Goal: Transaction & Acquisition: Purchase product/service

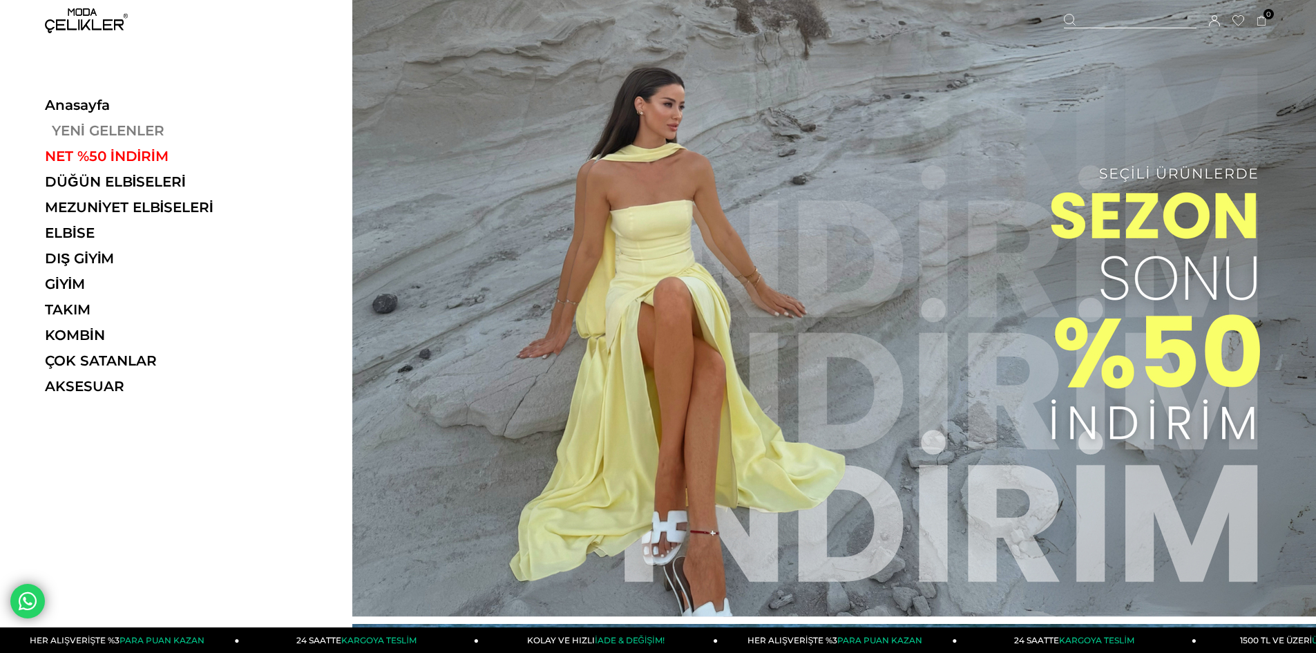
click at [79, 126] on link "YENİ GELENLER" at bounding box center [140, 130] width 190 height 17
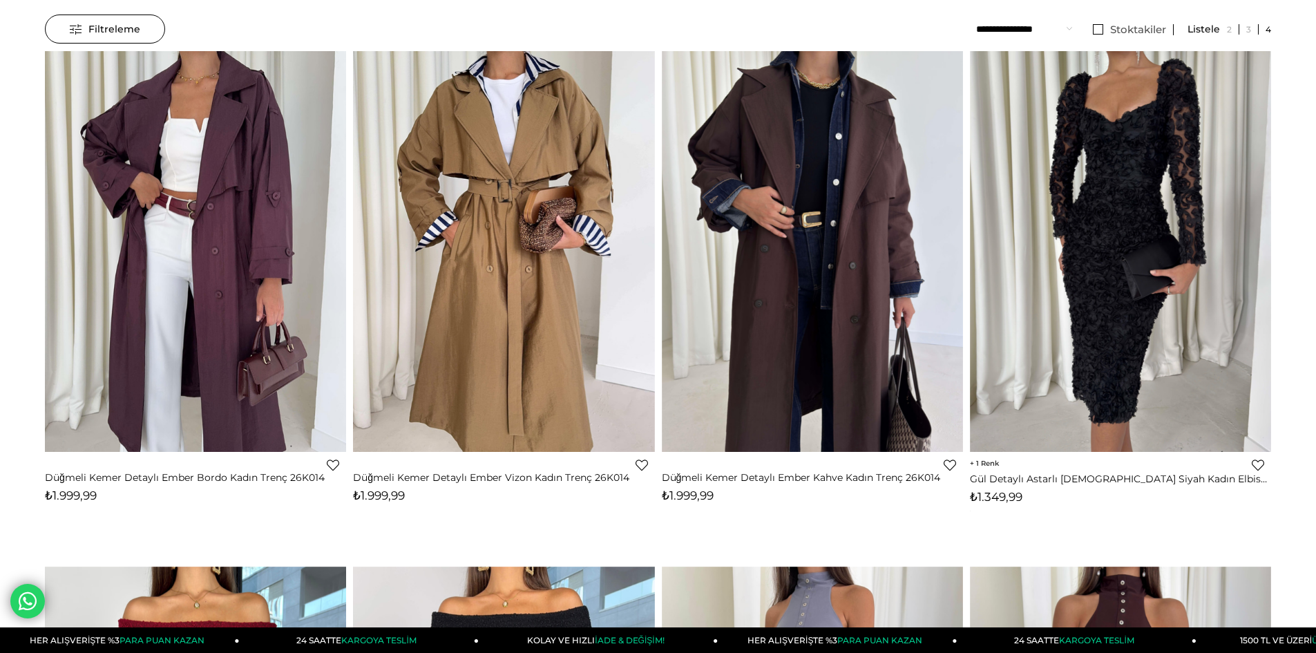
scroll to position [138, 0]
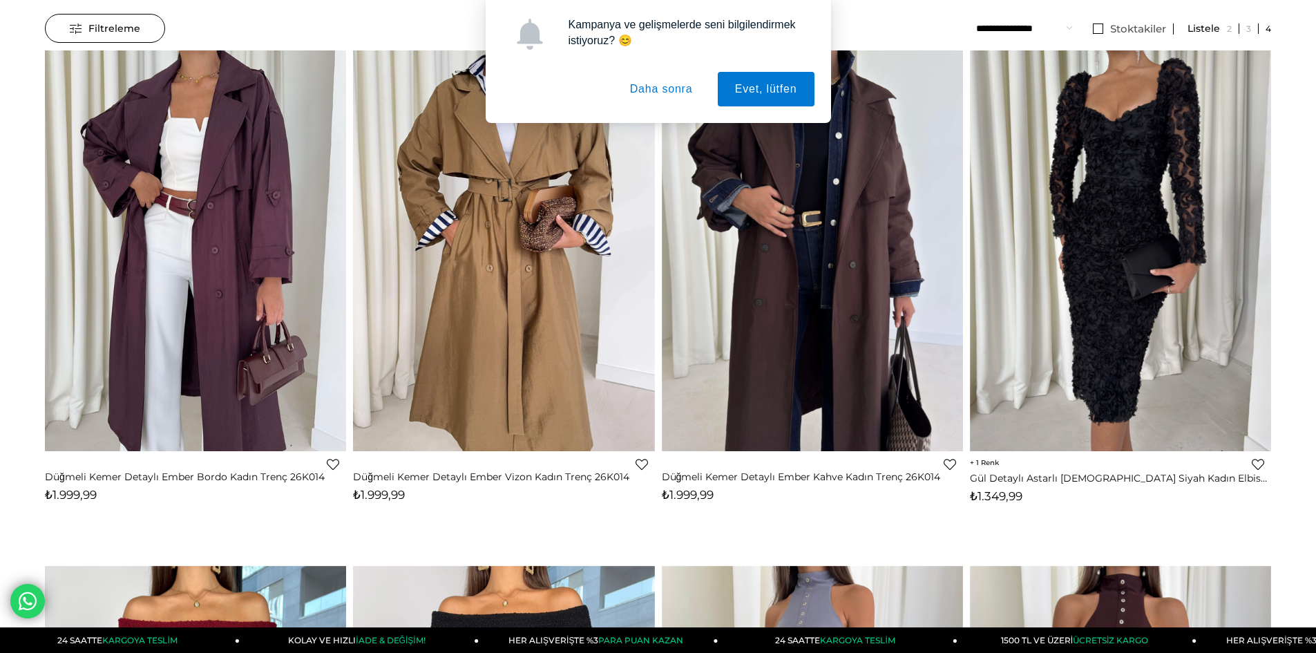
click at [677, 88] on button "Daha sonra" at bounding box center [661, 89] width 97 height 35
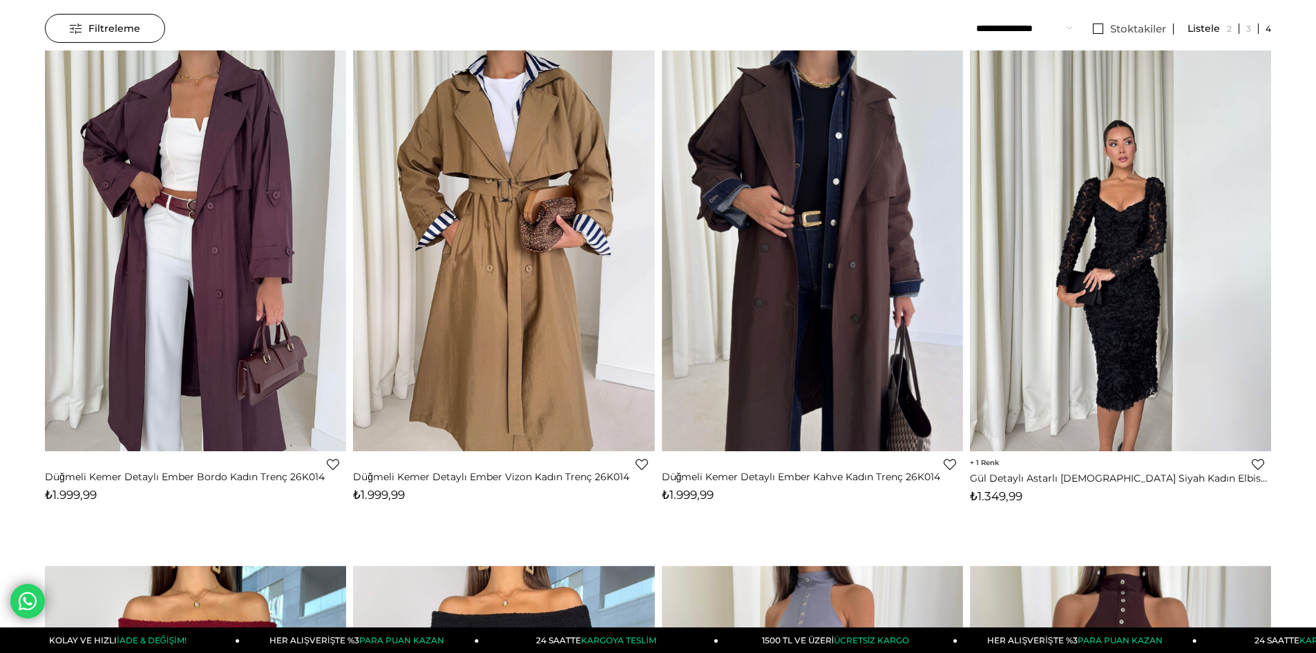
click at [1164, 311] on img at bounding box center [1120, 250] width 301 height 401
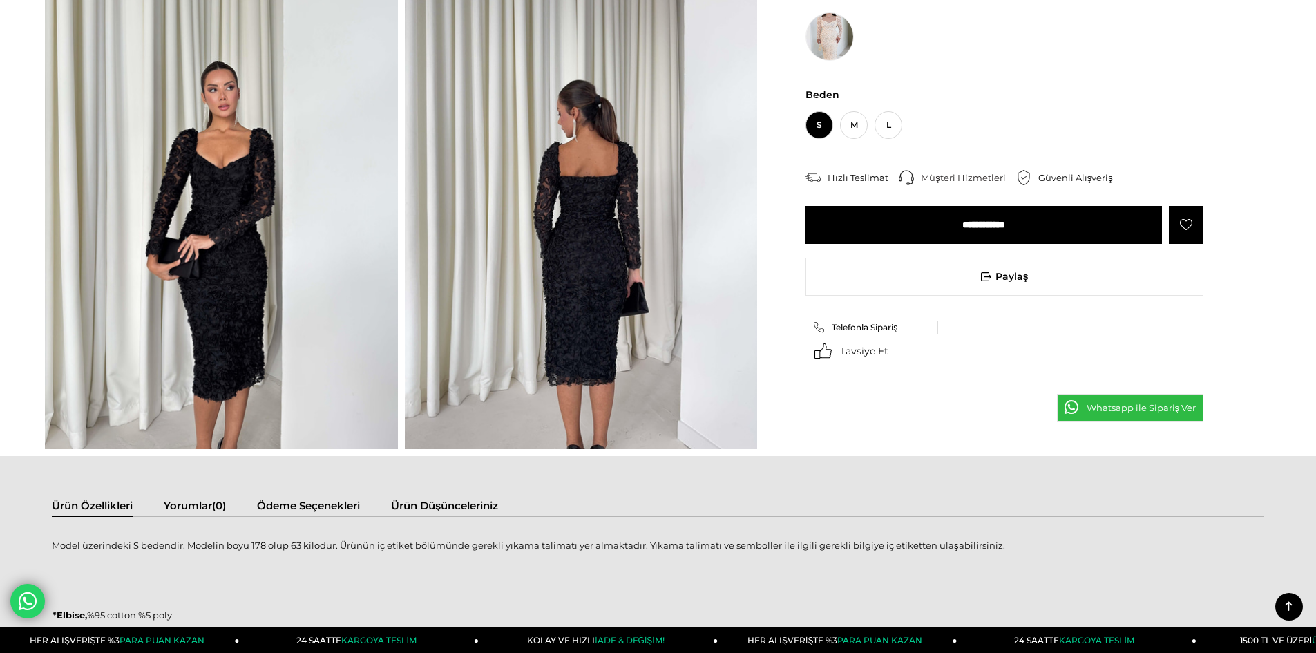
scroll to position [691, 0]
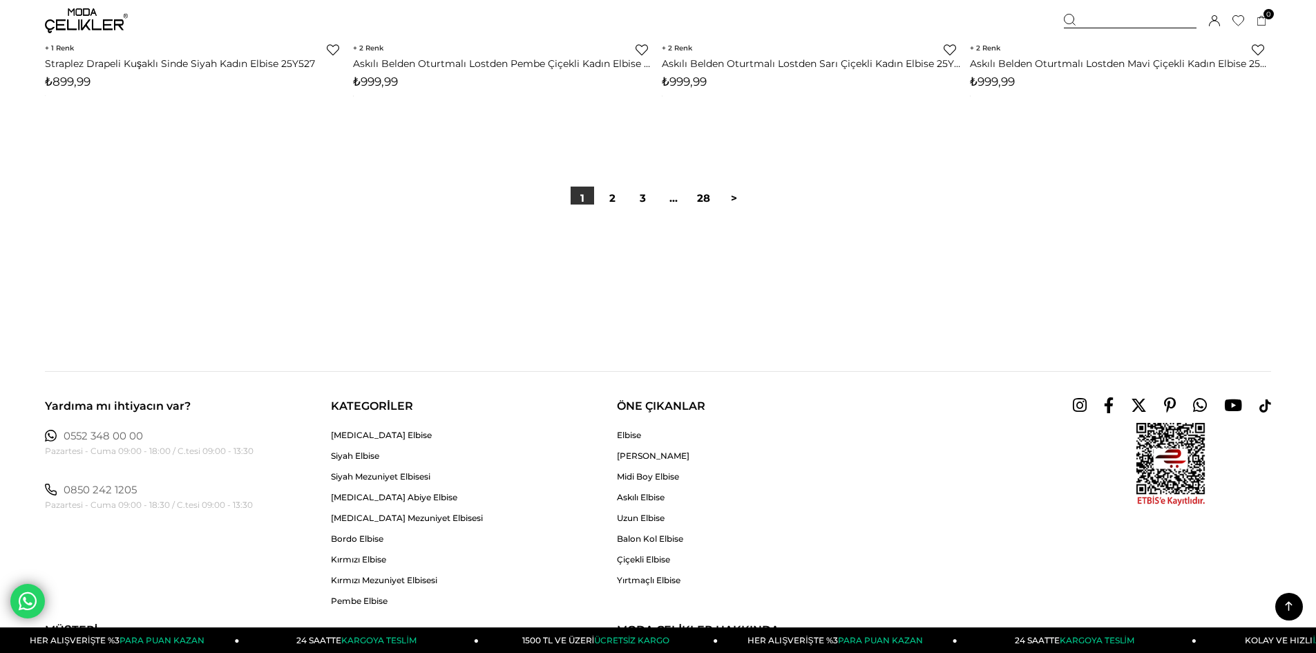
scroll to position [10157, 0]
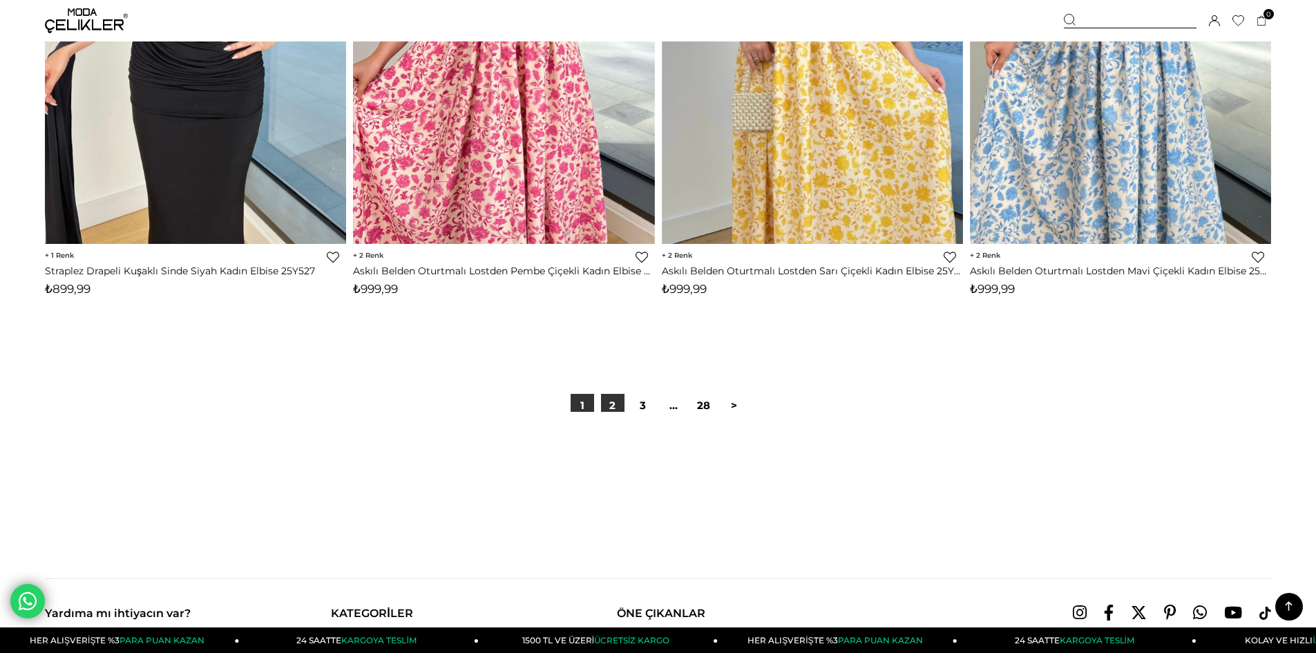
click at [607, 408] on link "2" at bounding box center [612, 405] width 23 height 23
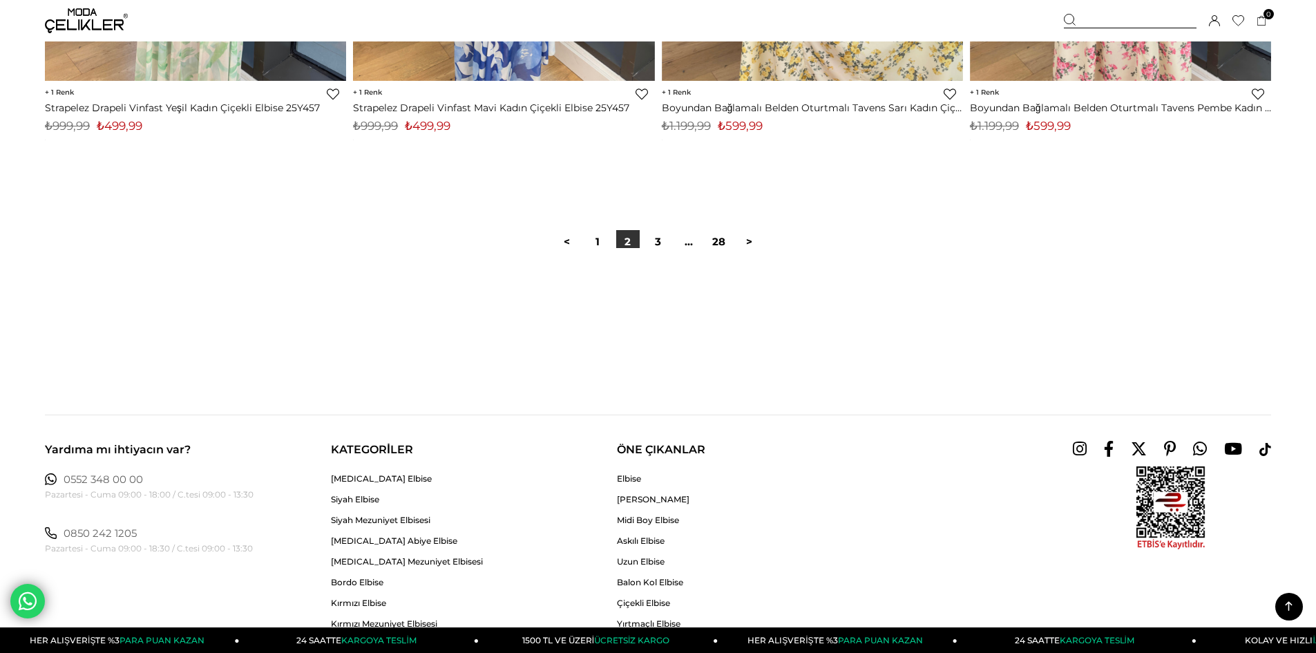
scroll to position [10360, 0]
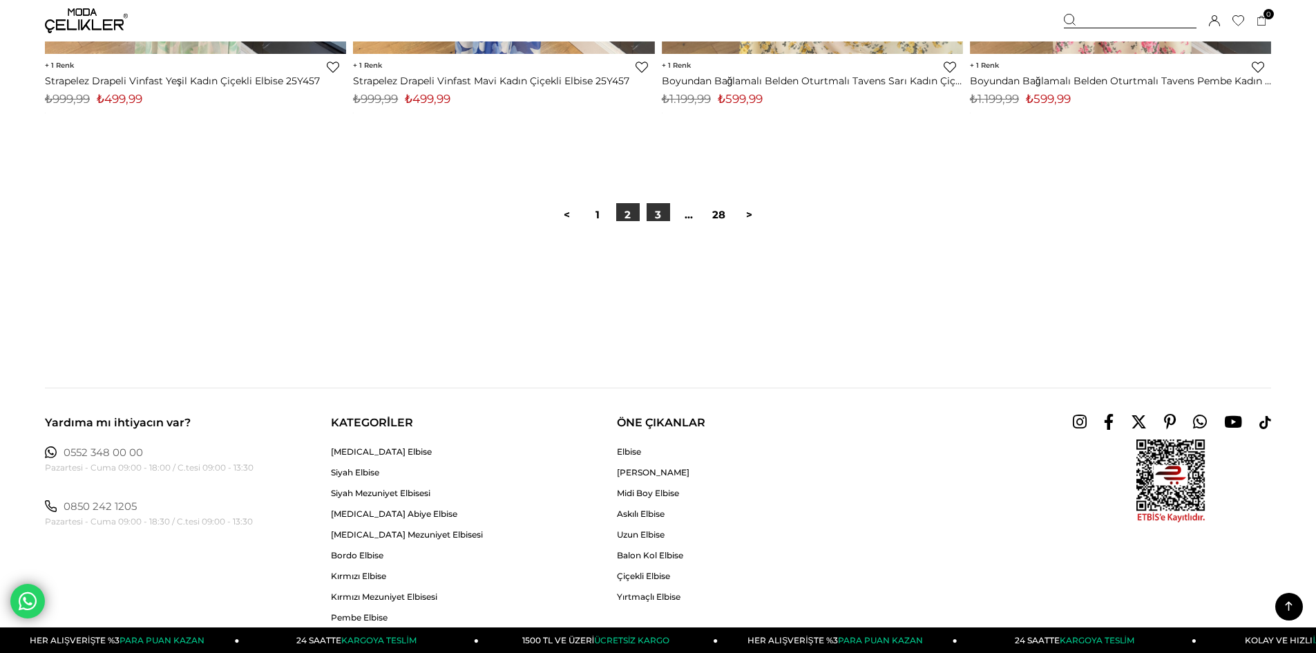
click at [661, 218] on link "3" at bounding box center [657, 214] width 23 height 23
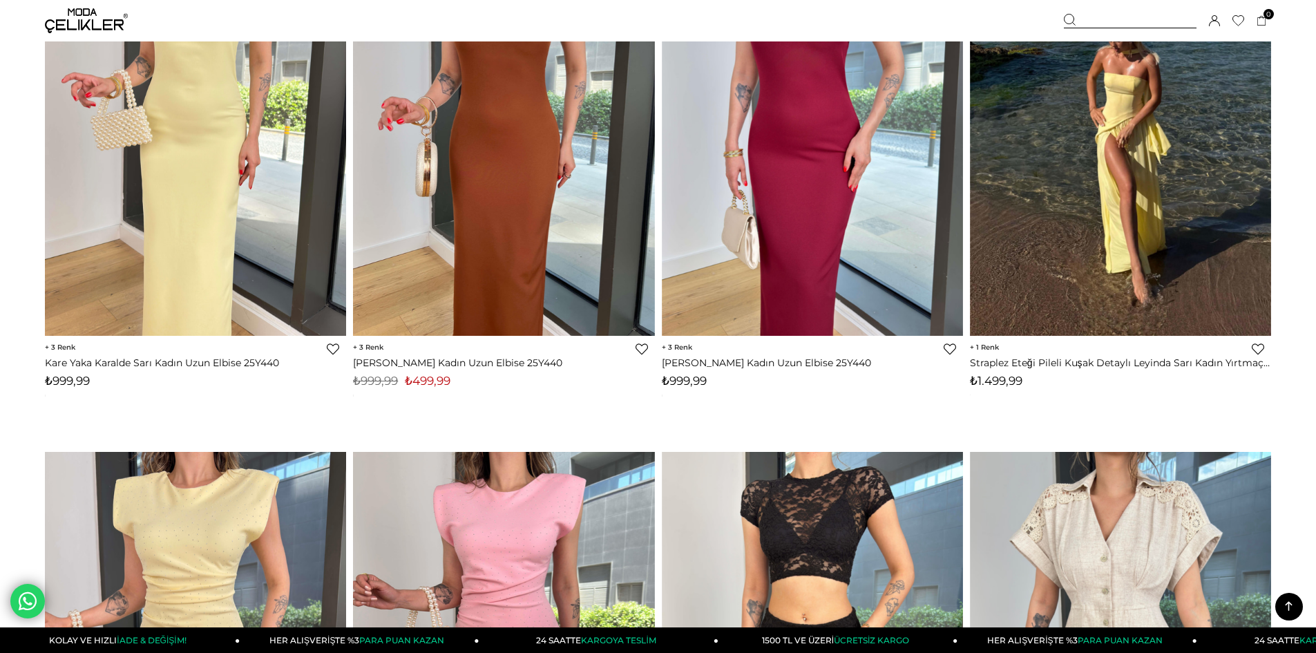
scroll to position [4904, 0]
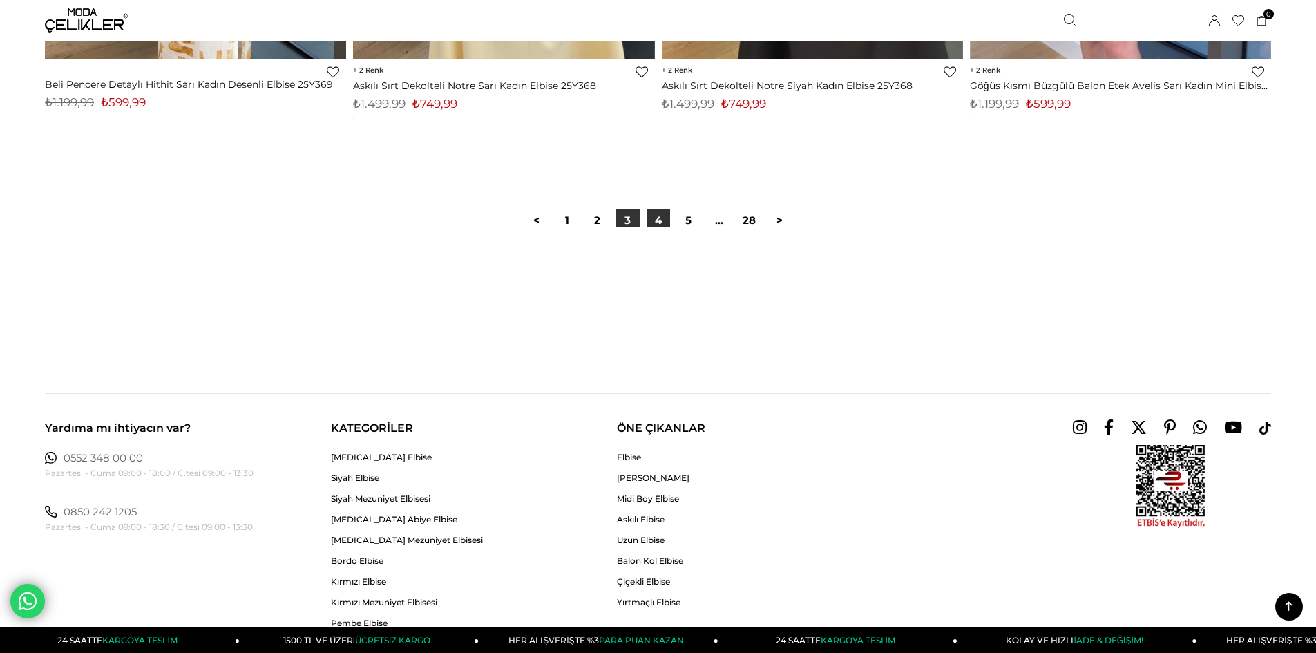
click at [662, 226] on link "4" at bounding box center [657, 220] width 23 height 23
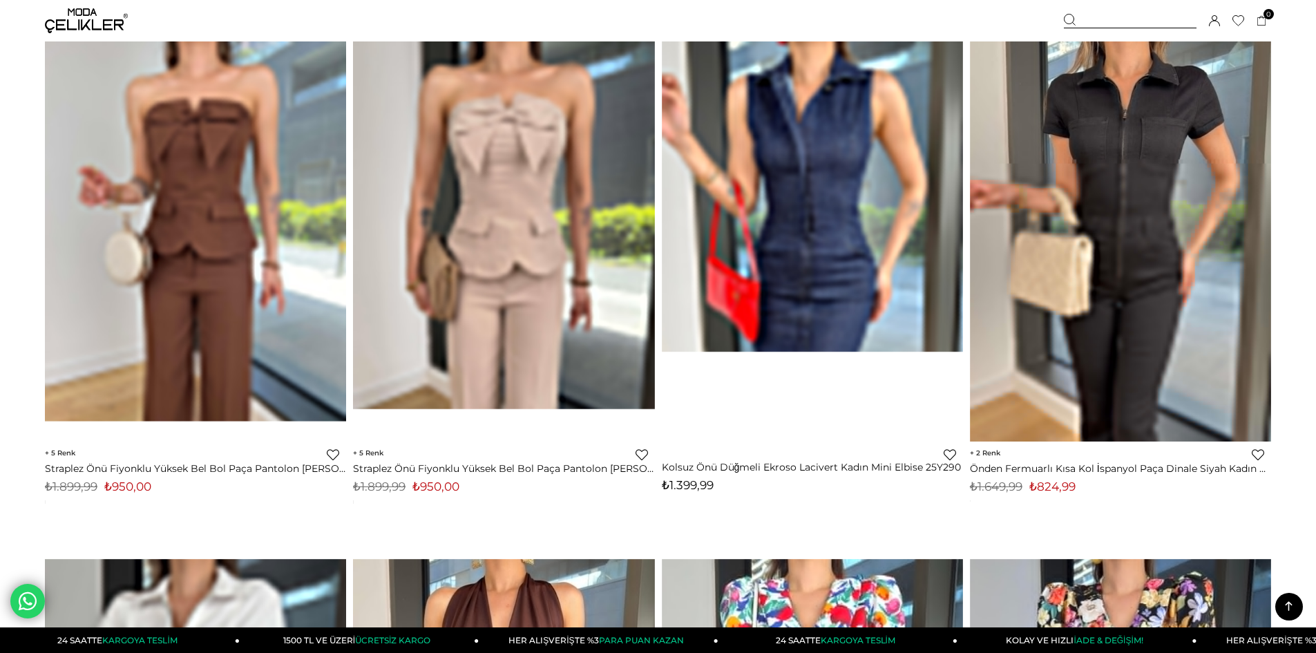
scroll to position [8426, 0]
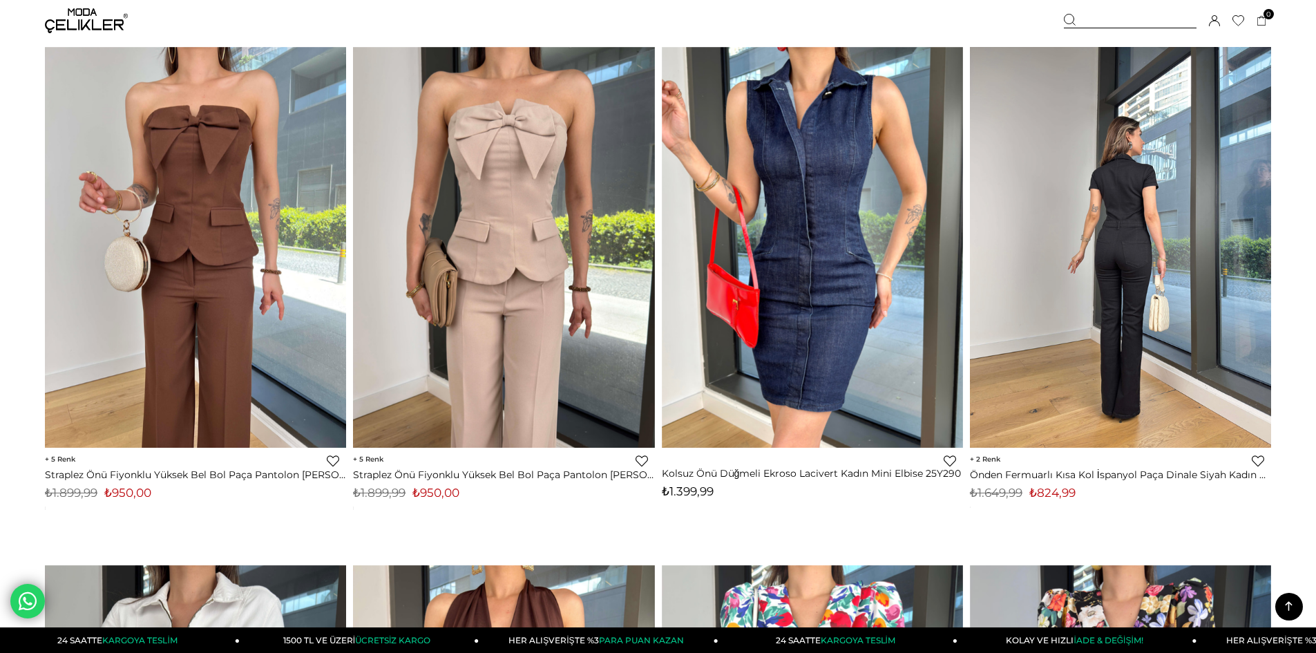
click at [1209, 291] on img at bounding box center [1120, 247] width 301 height 401
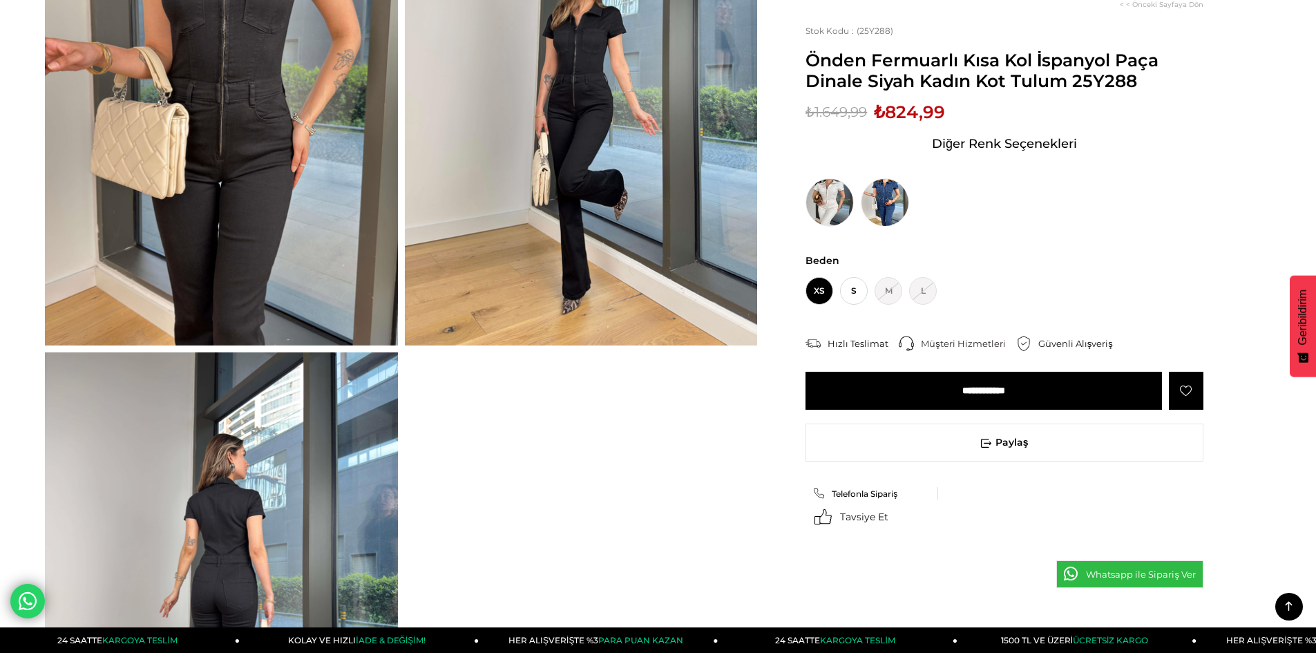
scroll to position [29, 0]
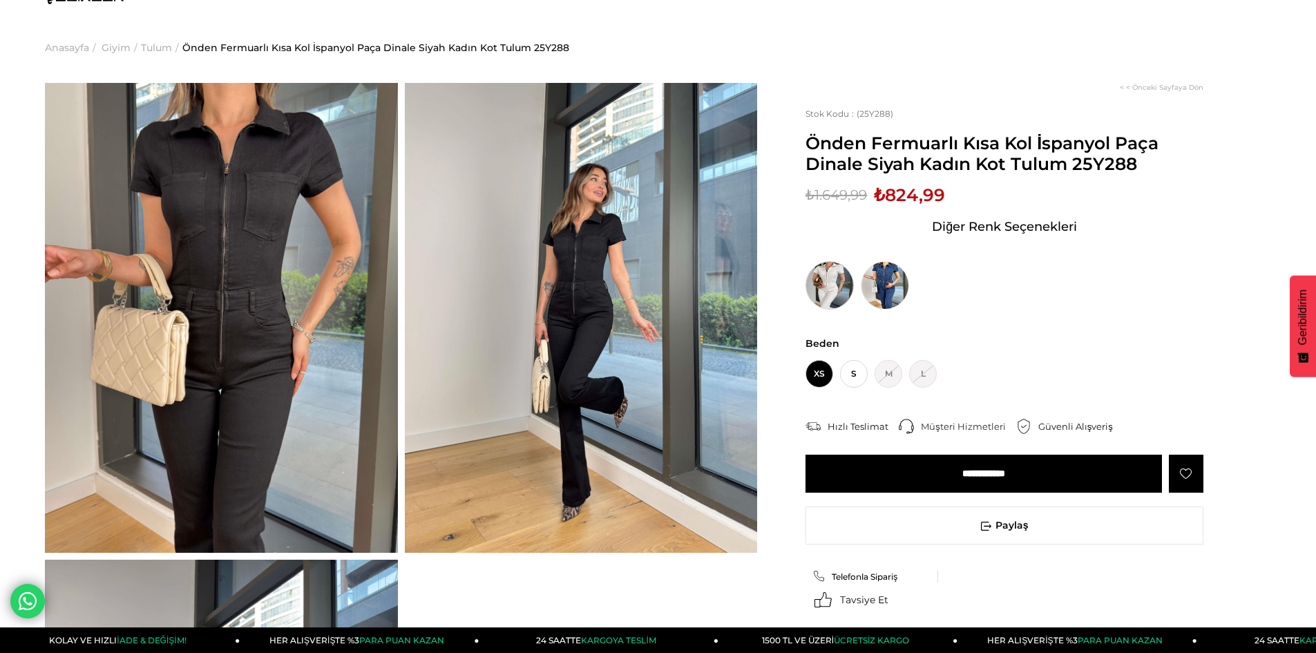
click at [846, 288] on img at bounding box center [829, 285] width 48 height 48
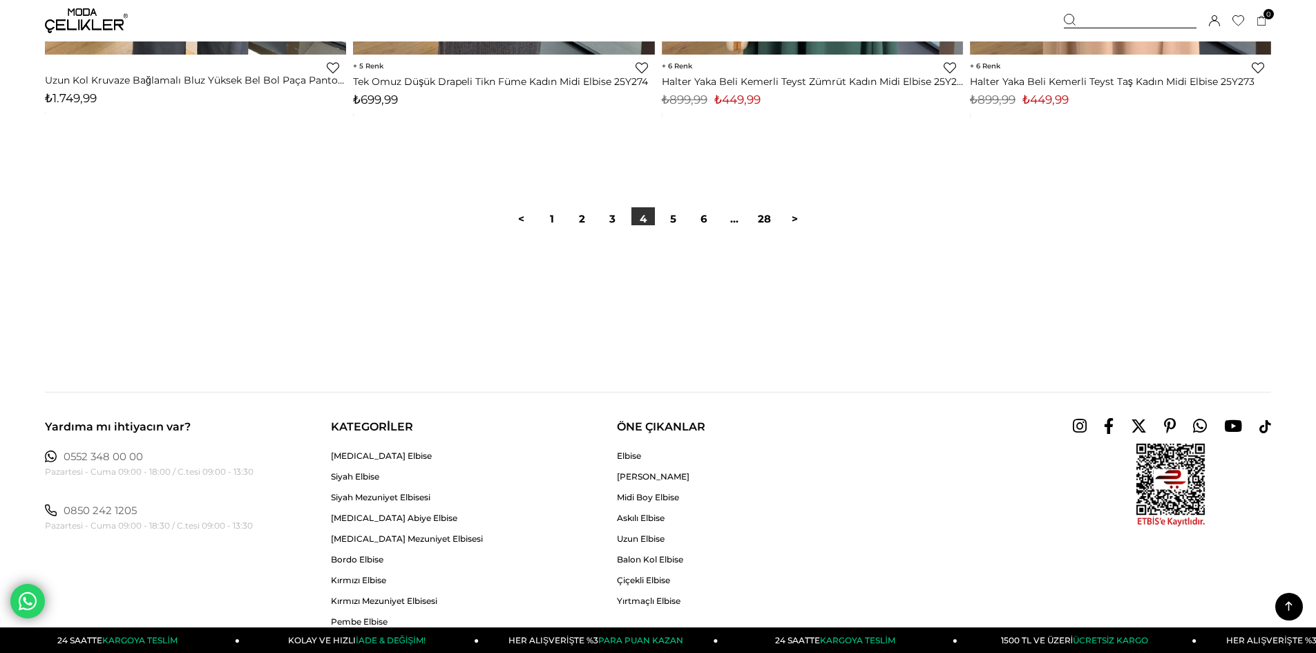
scroll to position [10407, 0]
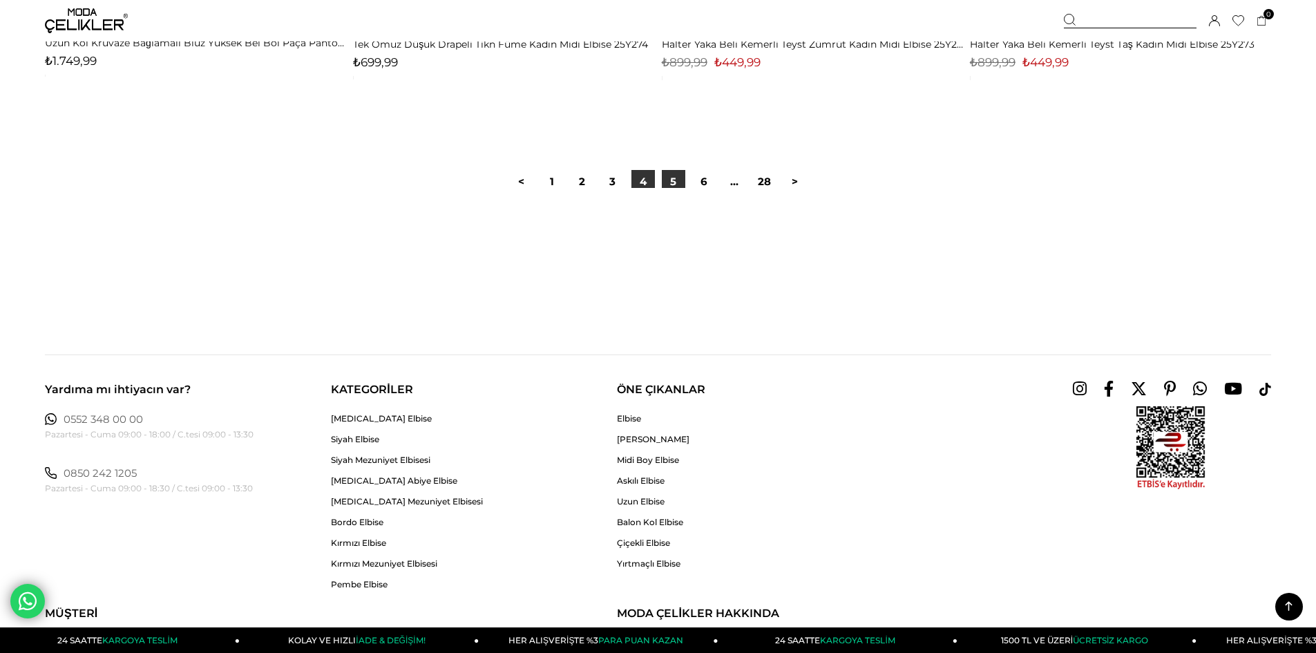
click at [680, 177] on link "5" at bounding box center [673, 181] width 23 height 23
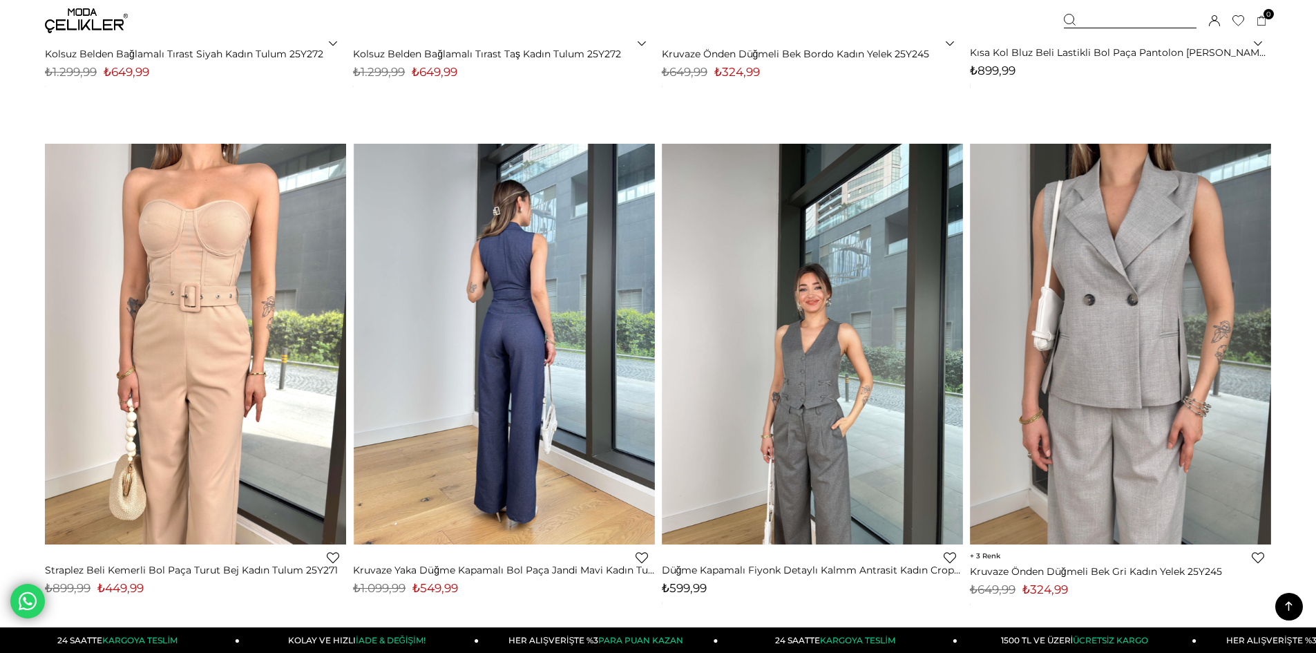
scroll to position [1588, 0]
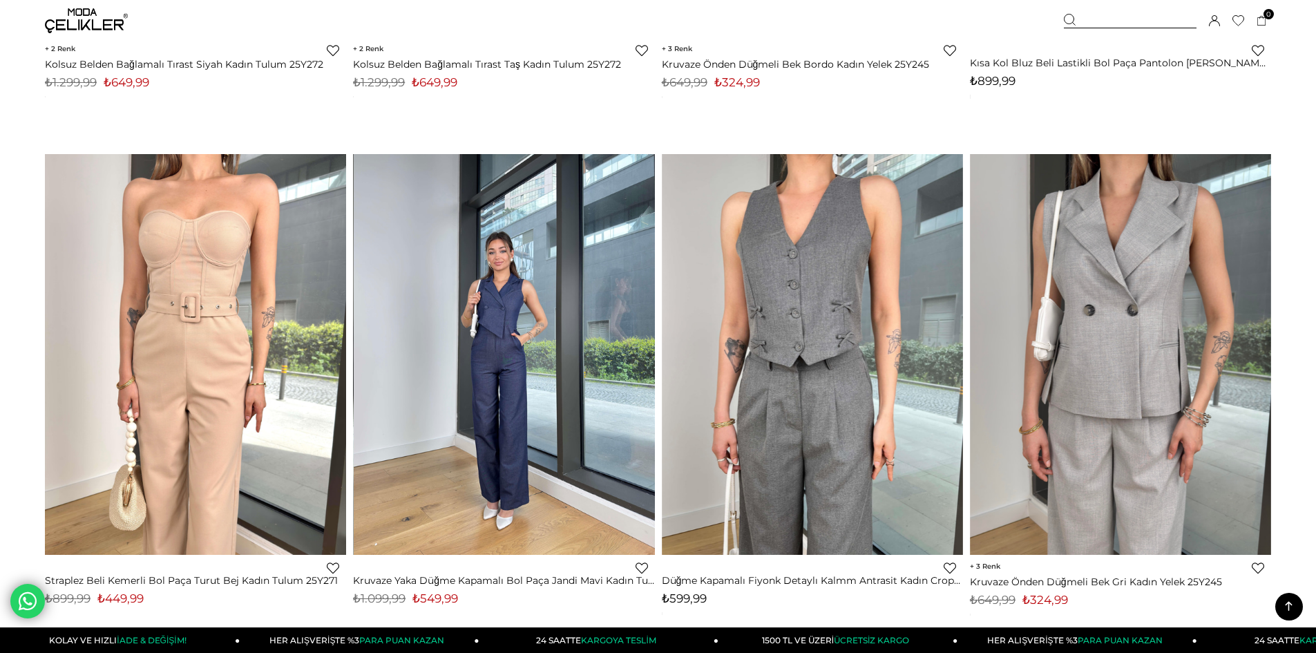
click at [542, 424] on img at bounding box center [504, 353] width 301 height 401
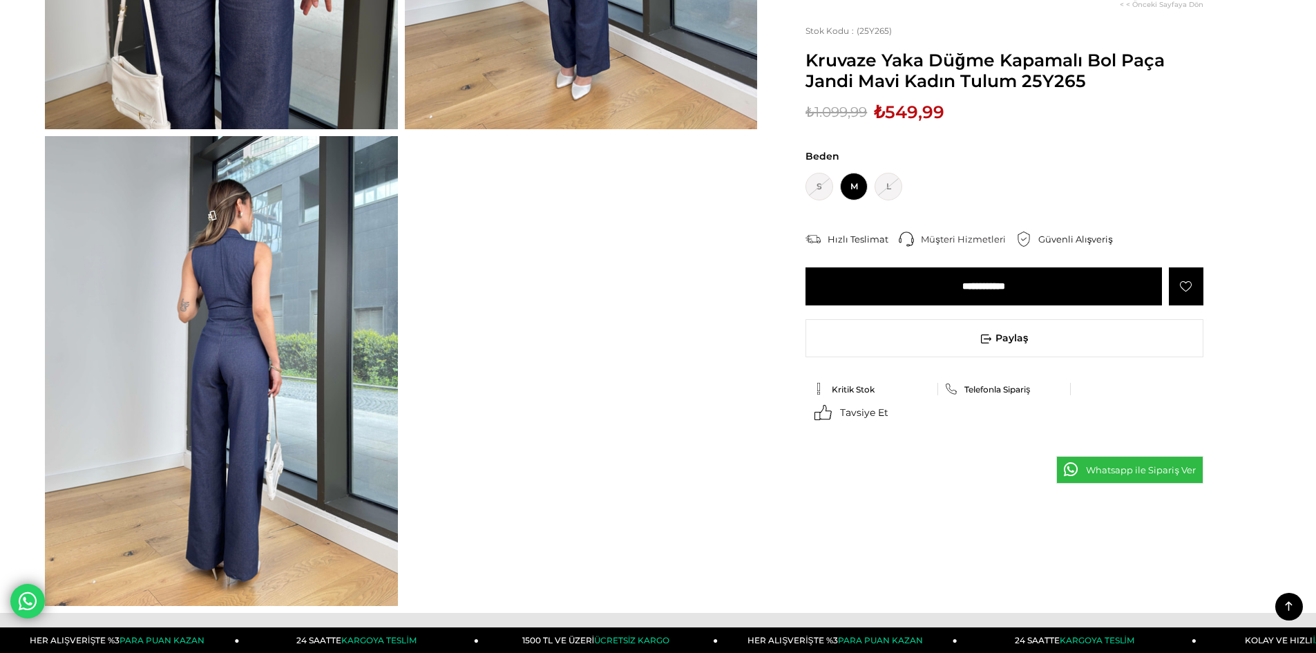
scroll to position [414, 0]
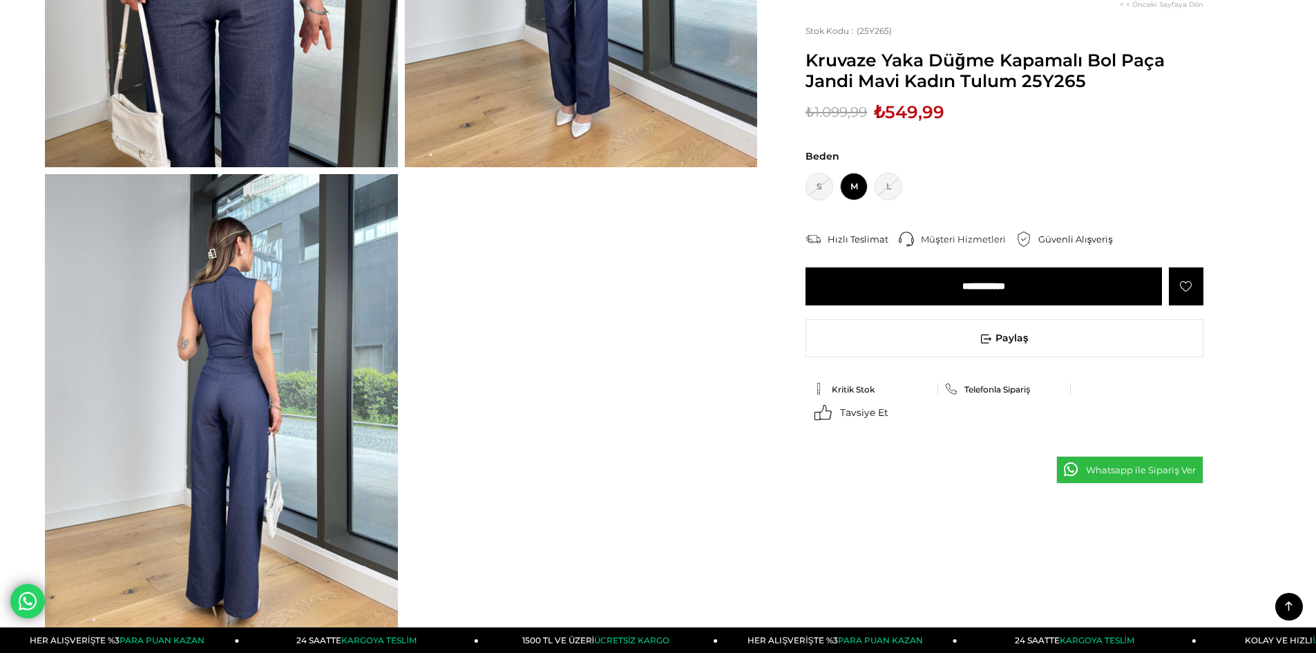
click at [954, 290] on input "**********" at bounding box center [983, 286] width 356 height 38
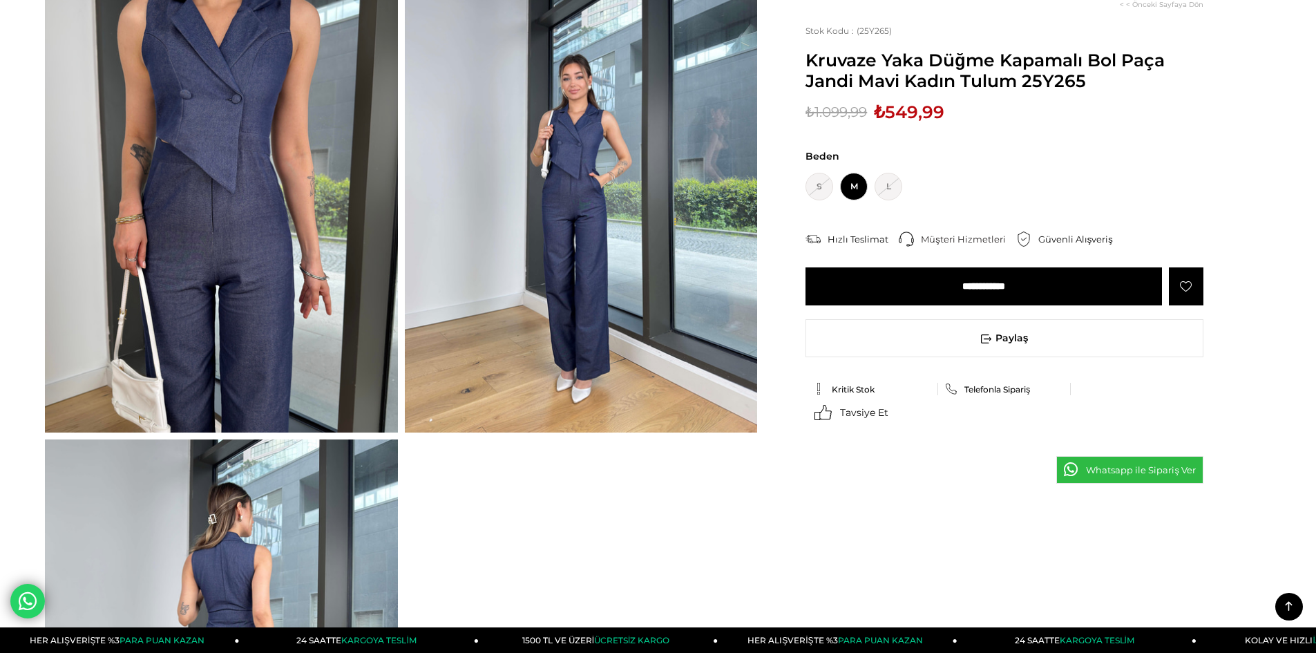
scroll to position [138, 0]
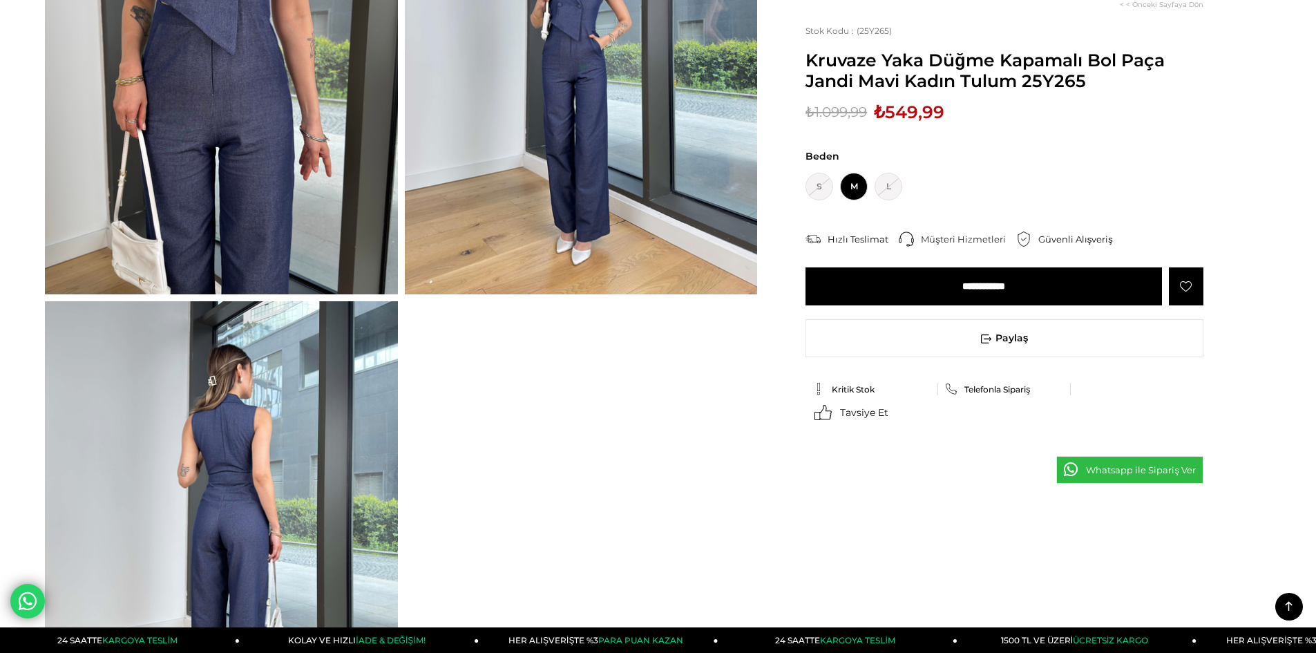
scroll to position [233, 0]
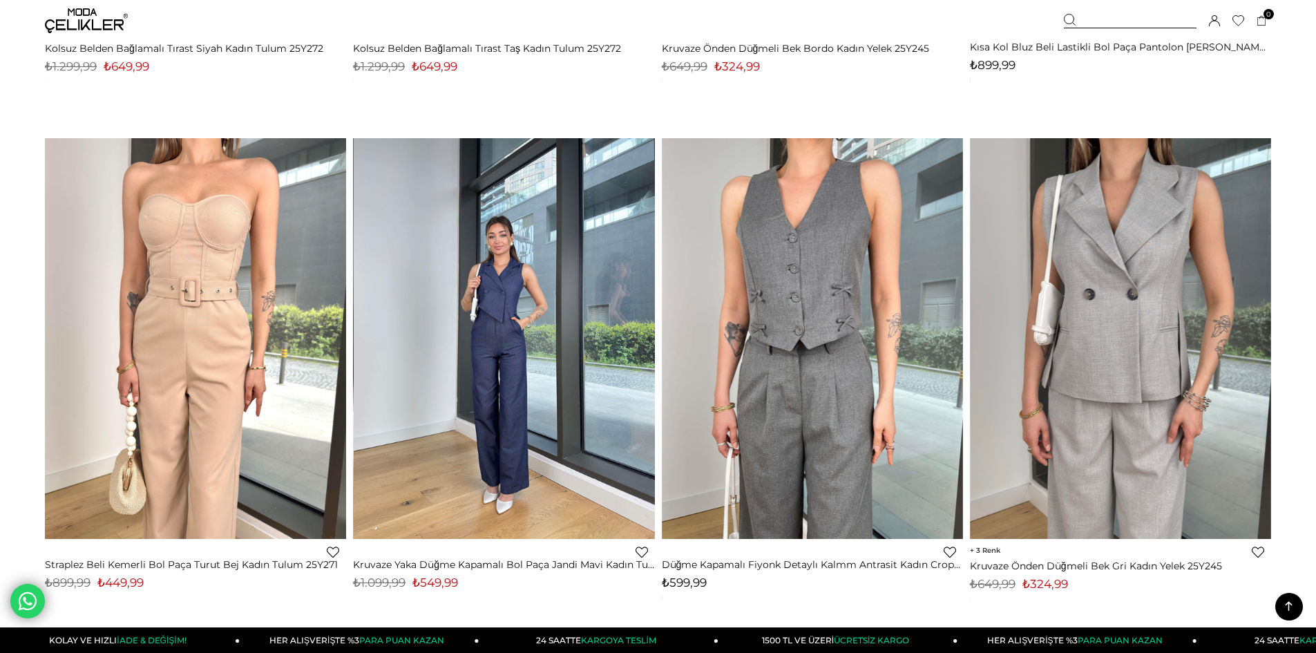
click at [477, 343] on img at bounding box center [504, 337] width 301 height 401
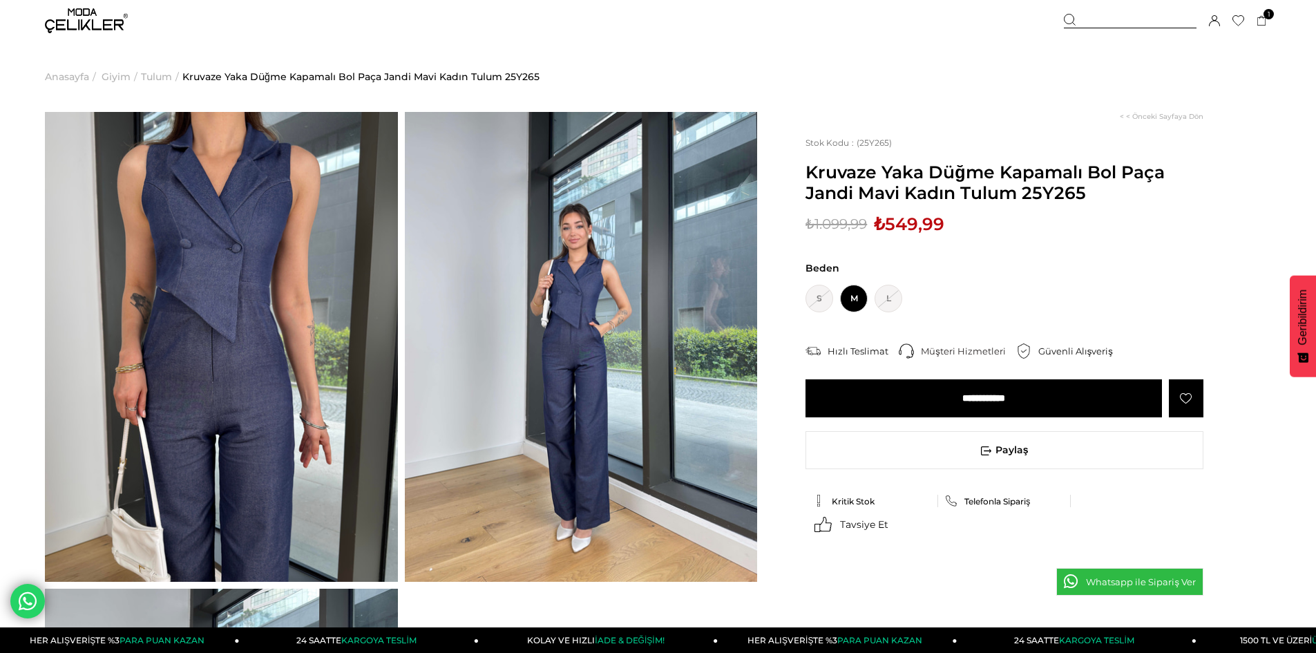
click at [1011, 390] on input "**********" at bounding box center [983, 398] width 356 height 38
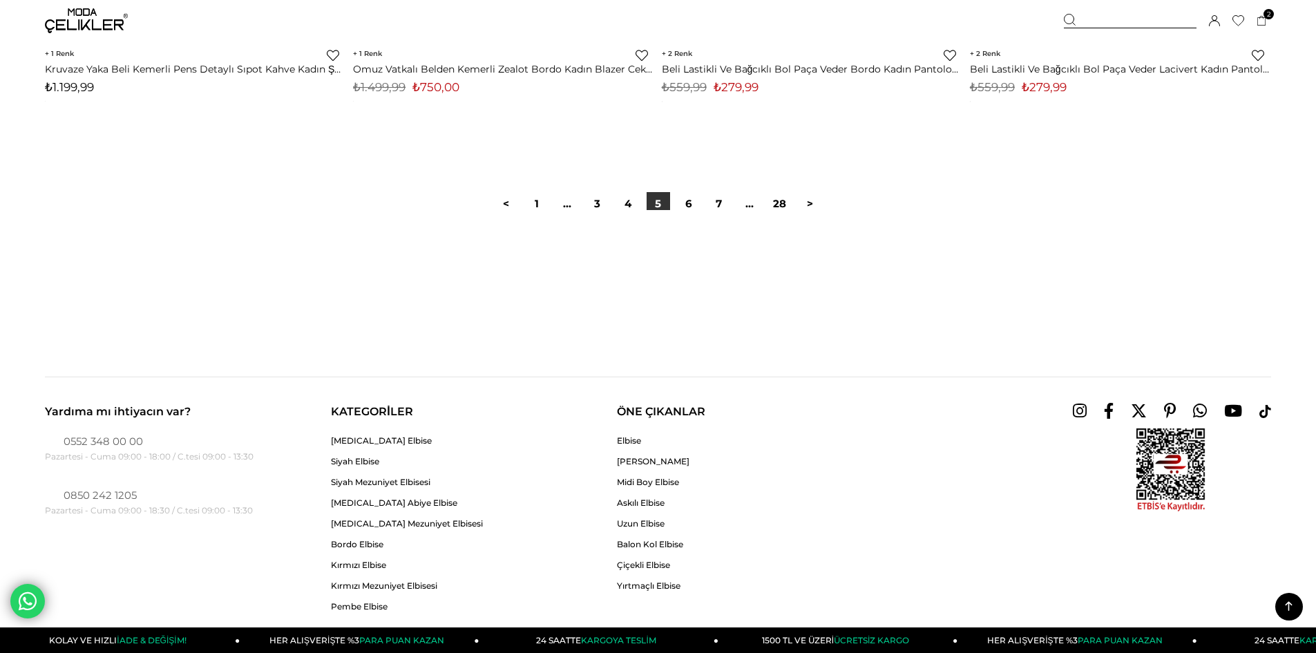
scroll to position [10376, 0]
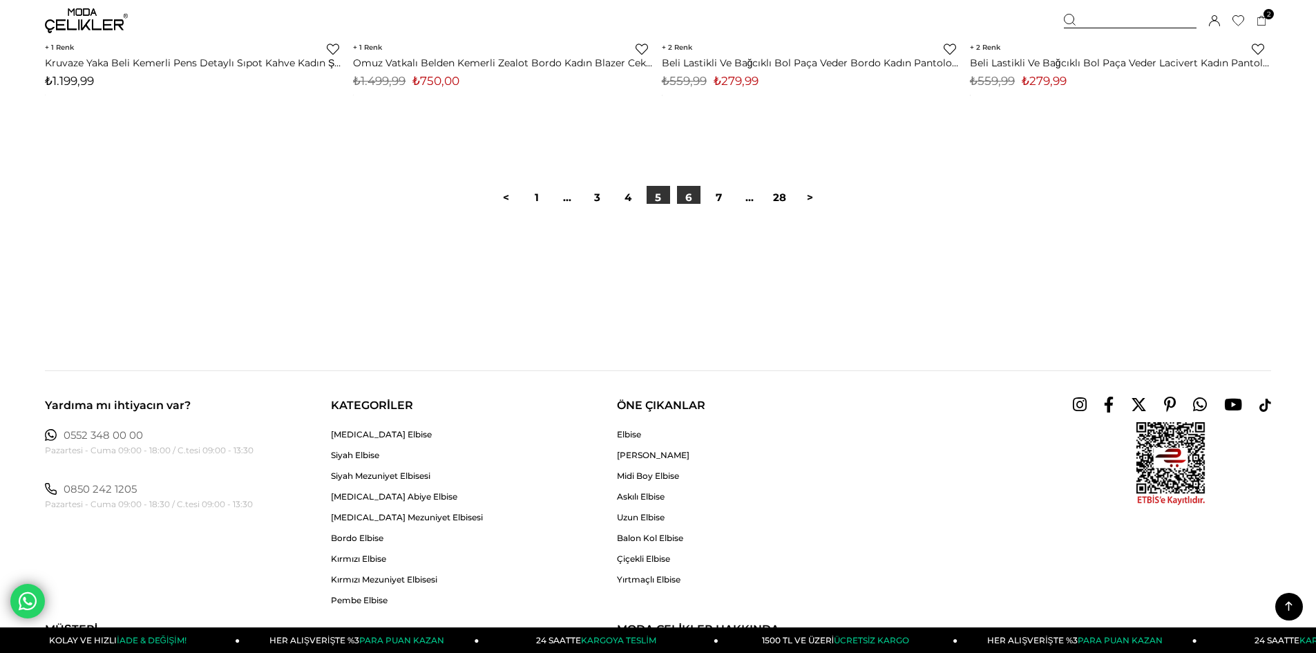
click at [687, 199] on link "6" at bounding box center [688, 197] width 23 height 23
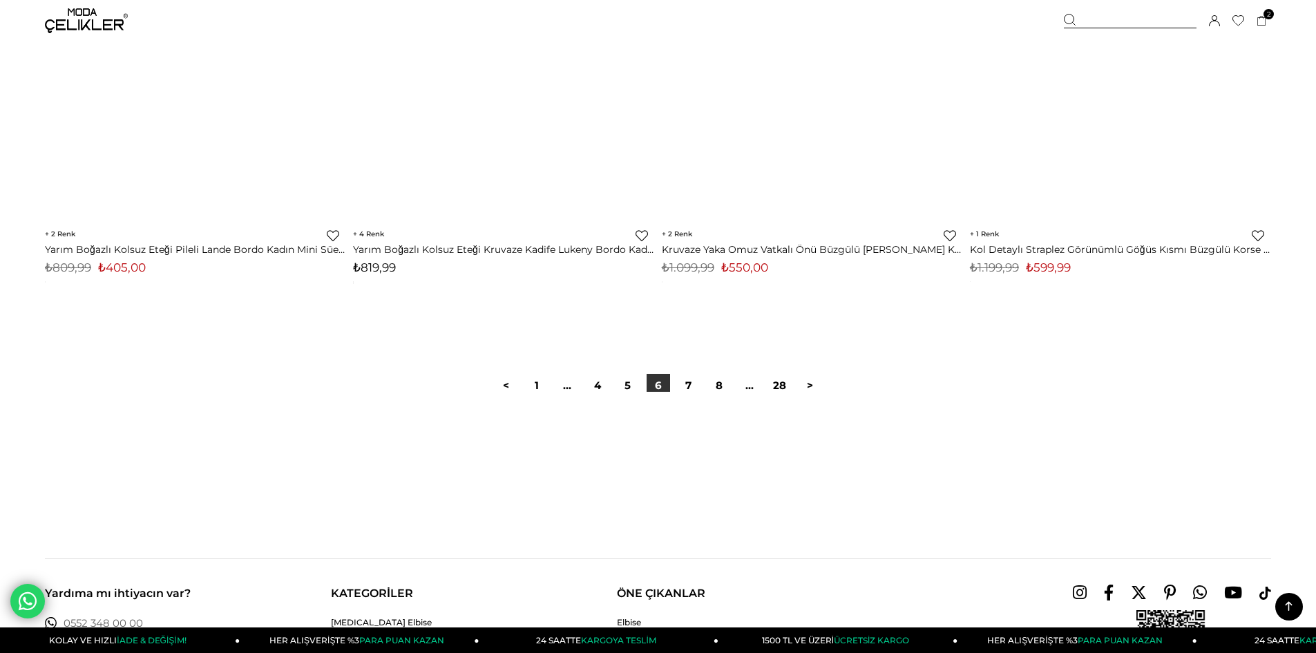
scroll to position [10360, 0]
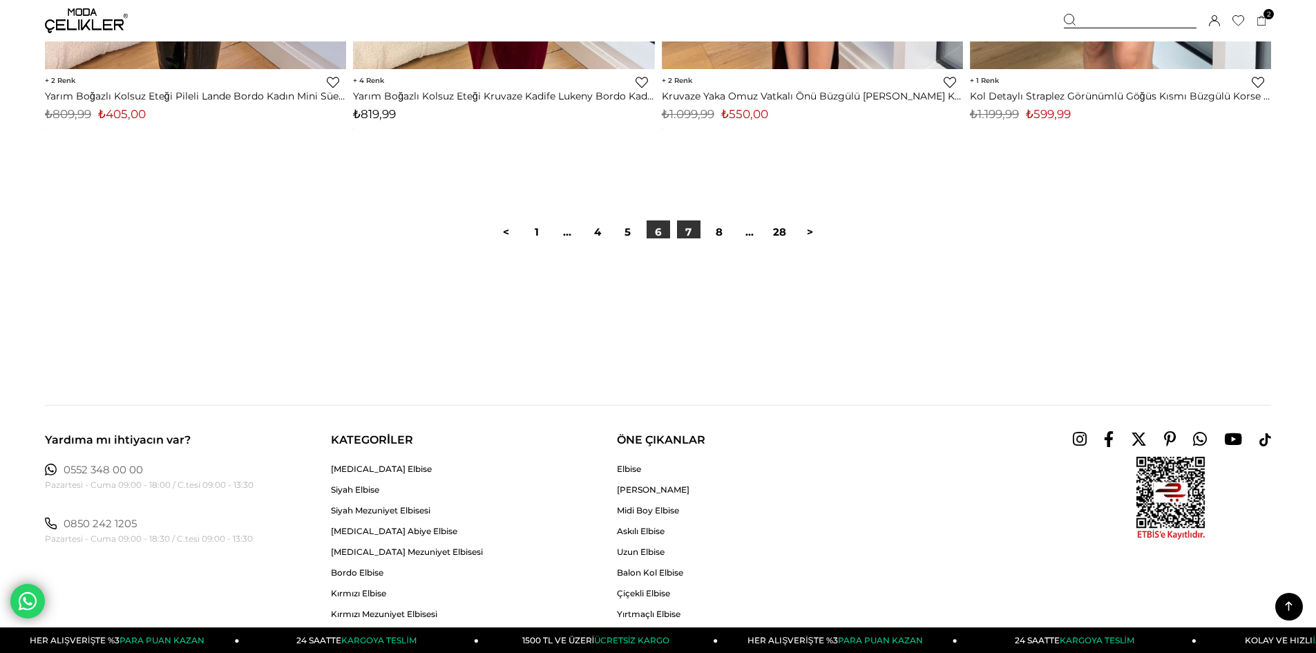
click at [690, 232] on link "7" at bounding box center [688, 231] width 23 height 23
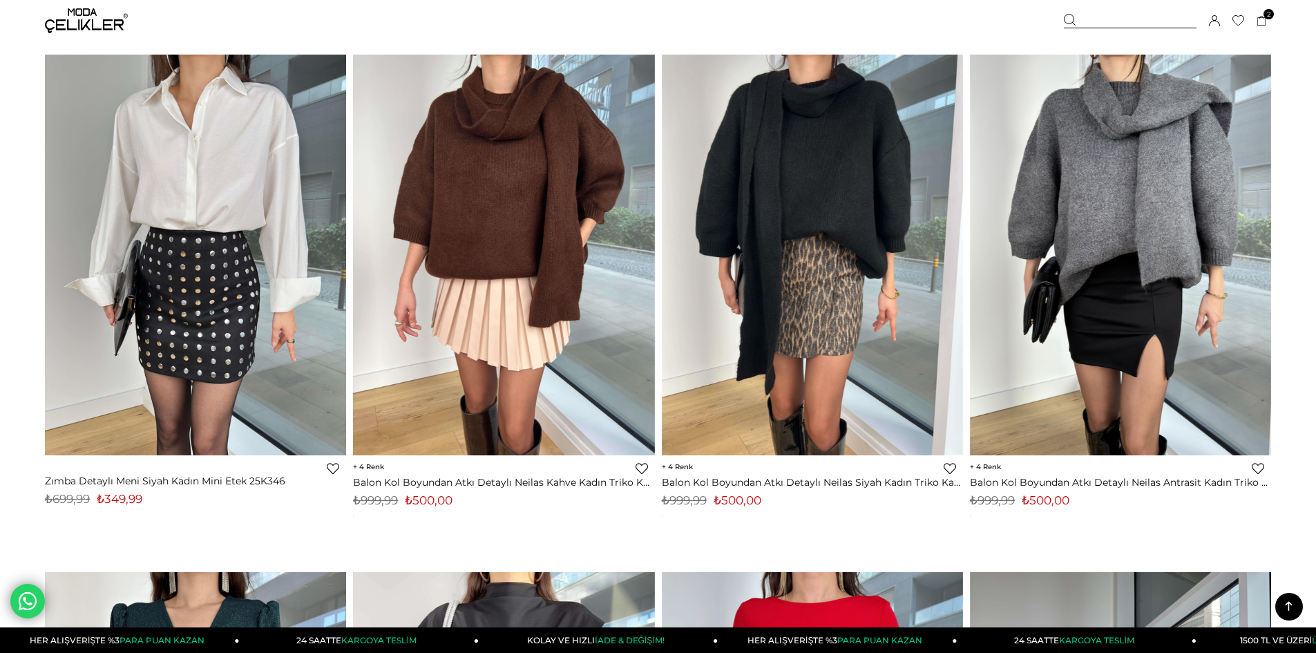
scroll to position [1658, 0]
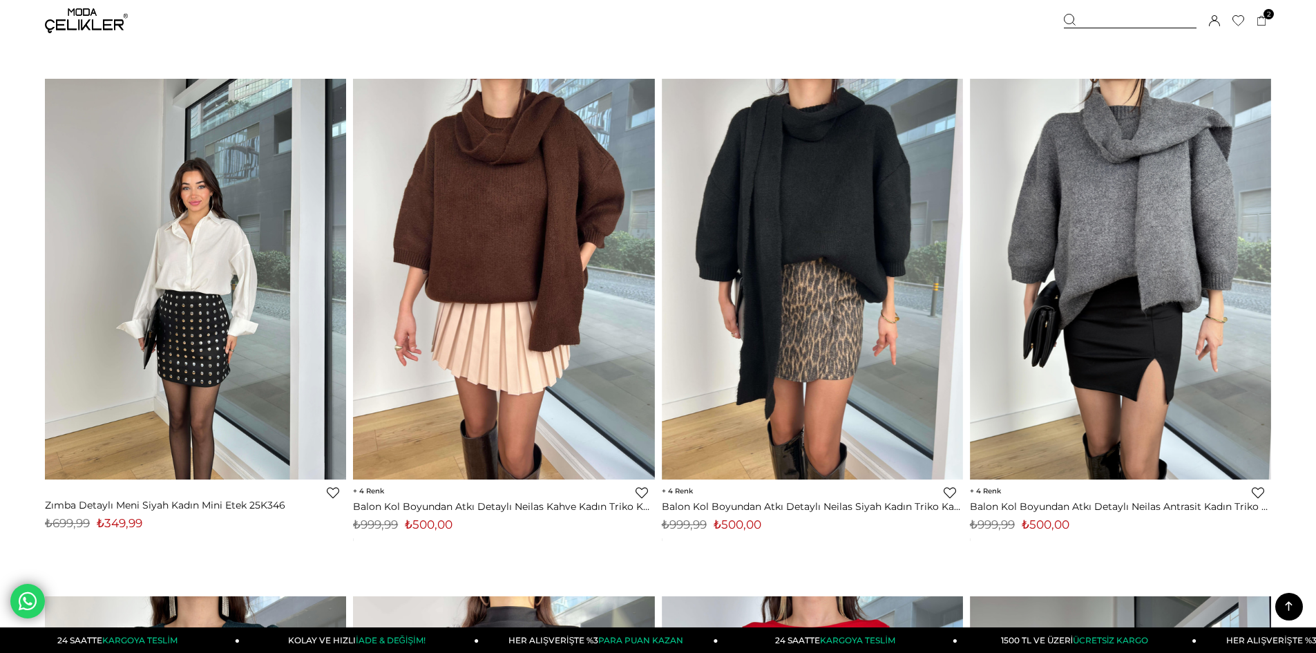
click at [153, 351] on img at bounding box center [195, 278] width 301 height 401
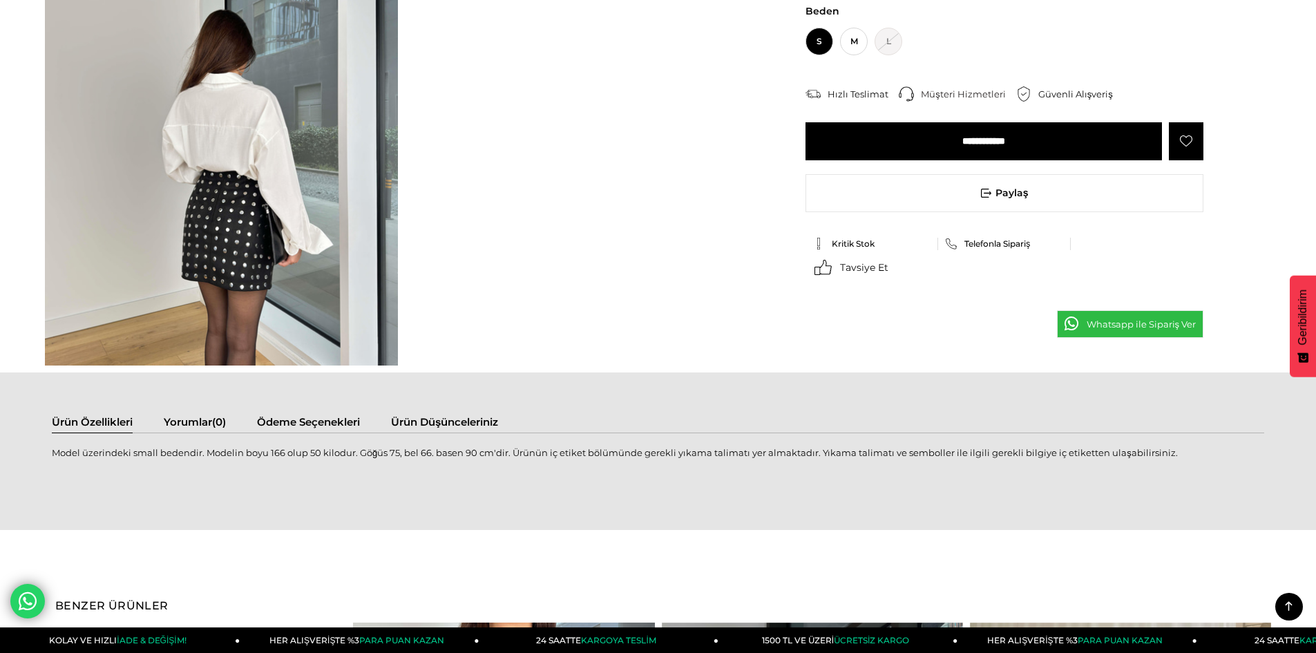
scroll to position [691, 0]
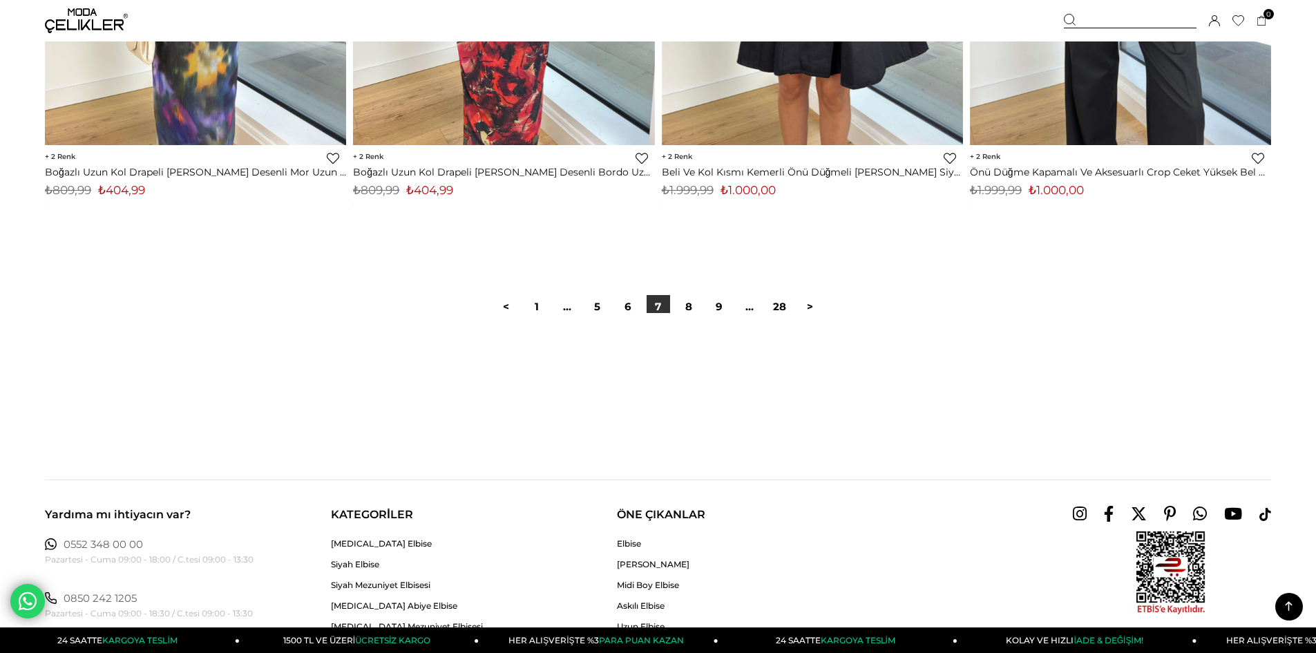
scroll to position [10300, 0]
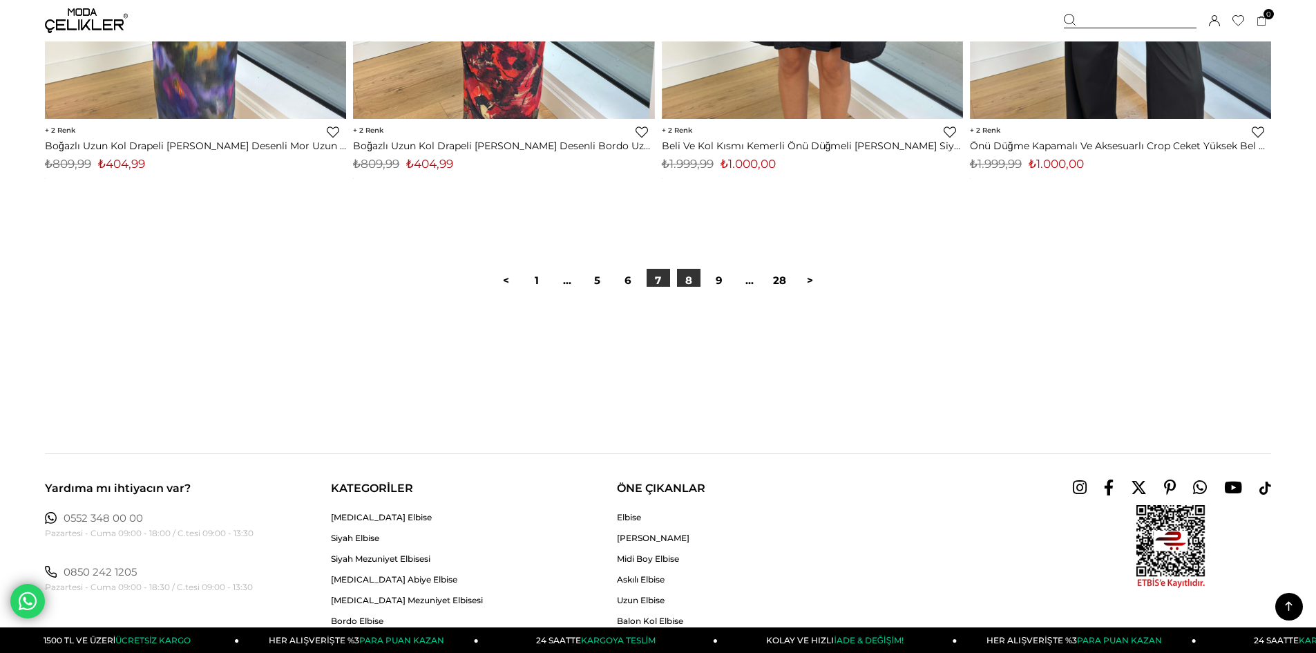
click at [690, 282] on link "8" at bounding box center [688, 280] width 23 height 23
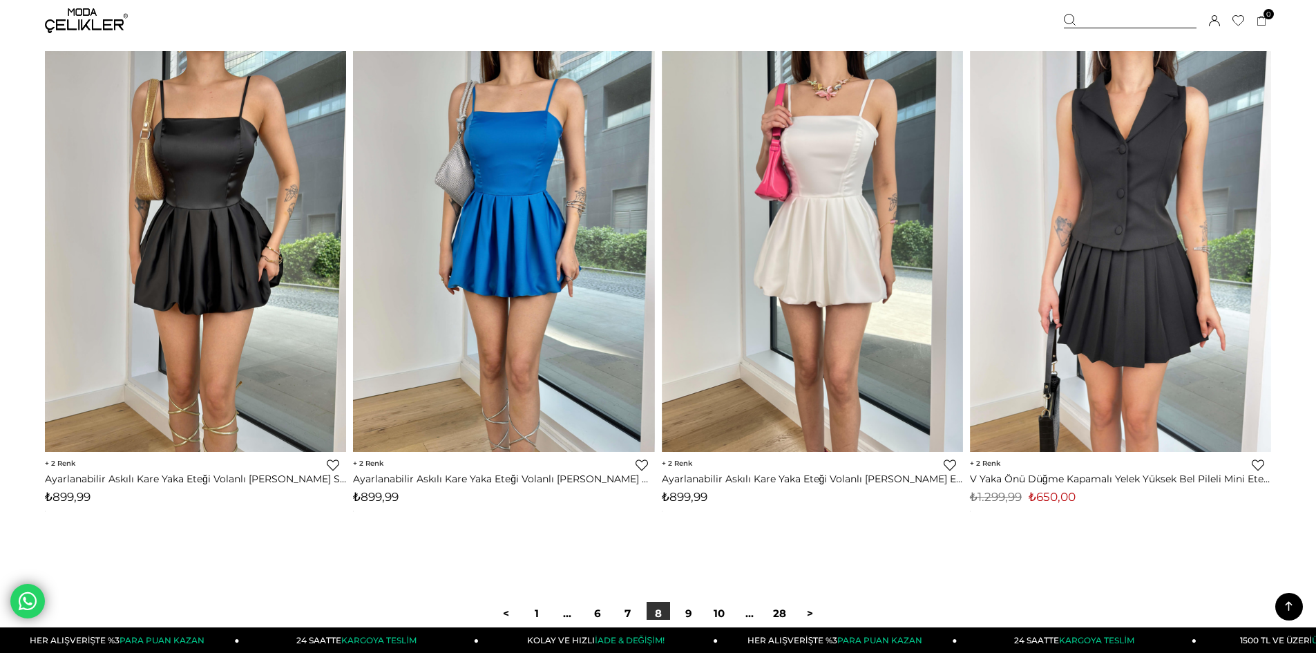
scroll to position [10291, 0]
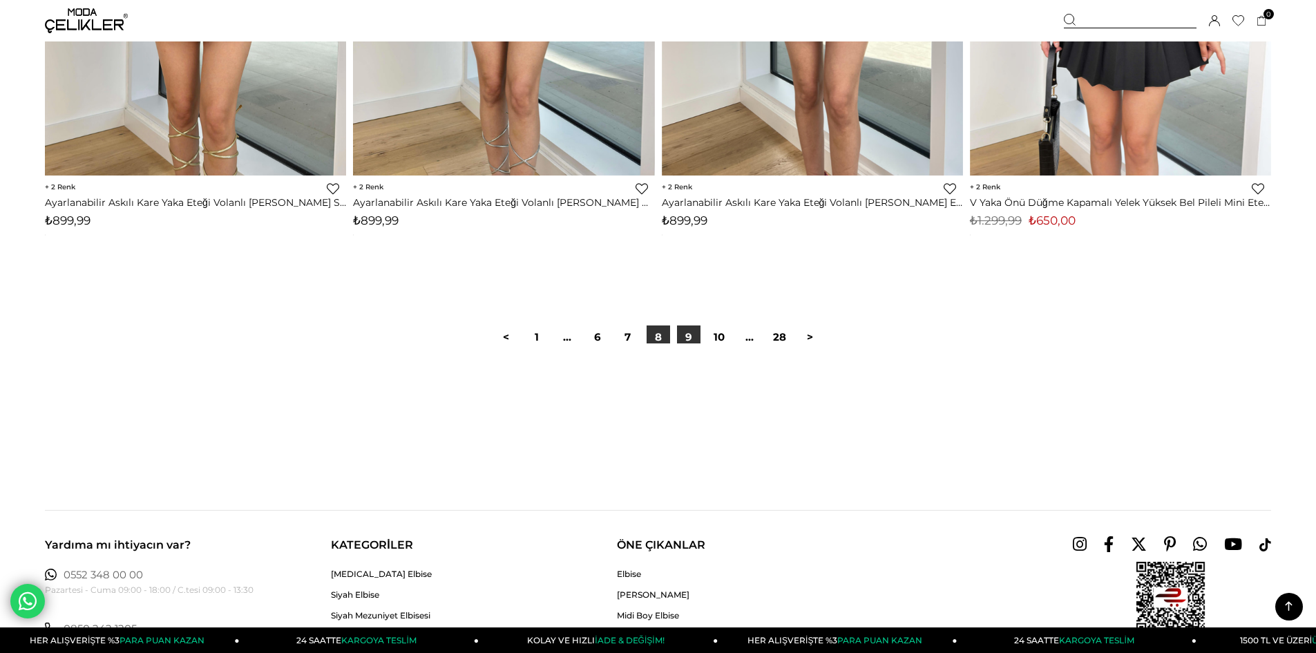
click at [685, 338] on link "9" at bounding box center [688, 336] width 23 height 23
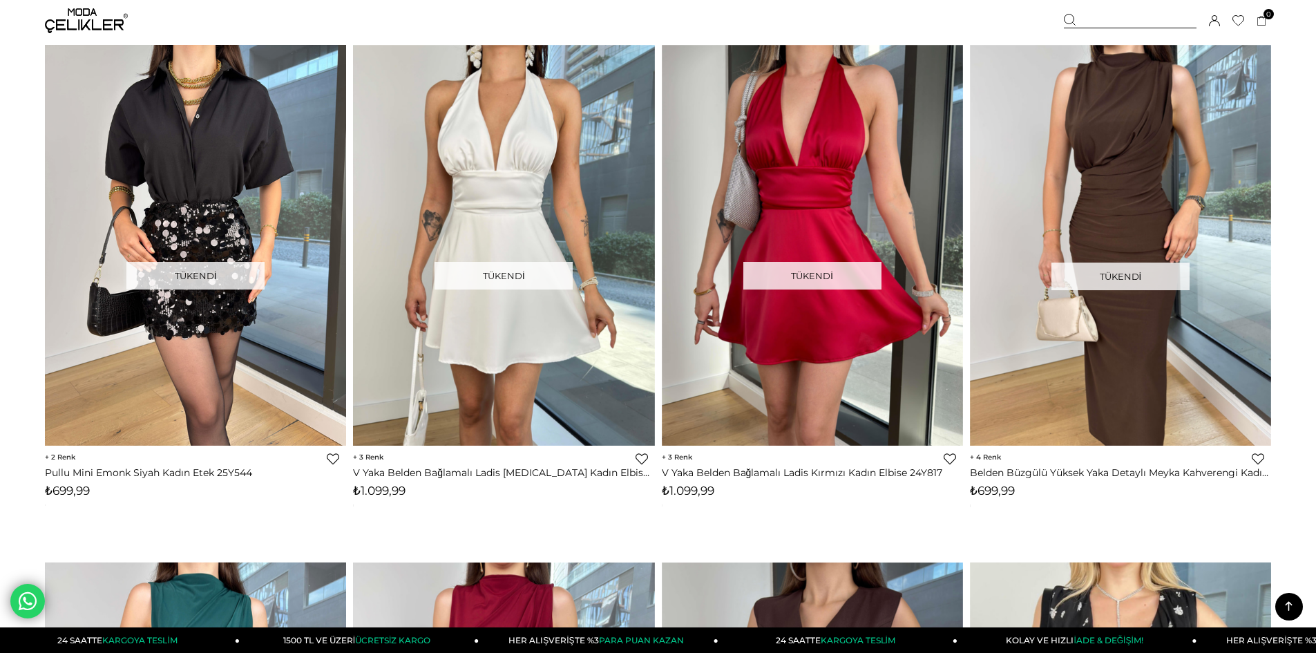
scroll to position [8702, 0]
